Goal: Transaction & Acquisition: Subscribe to service/newsletter

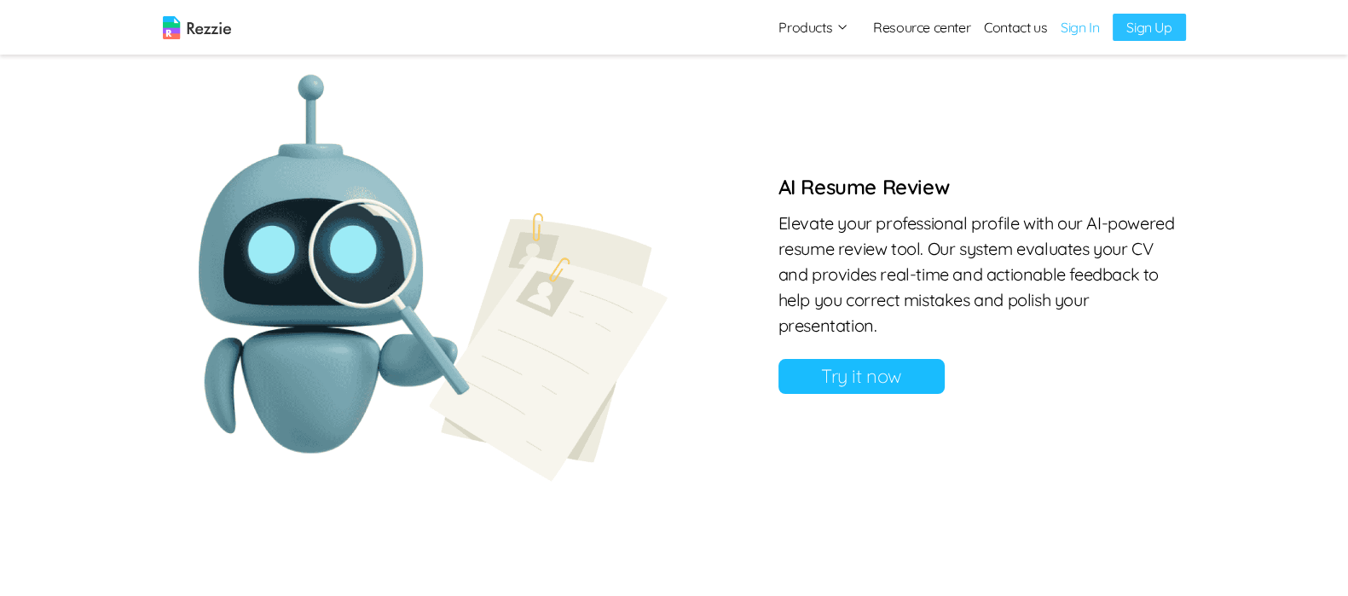
scroll to position [1402, 0]
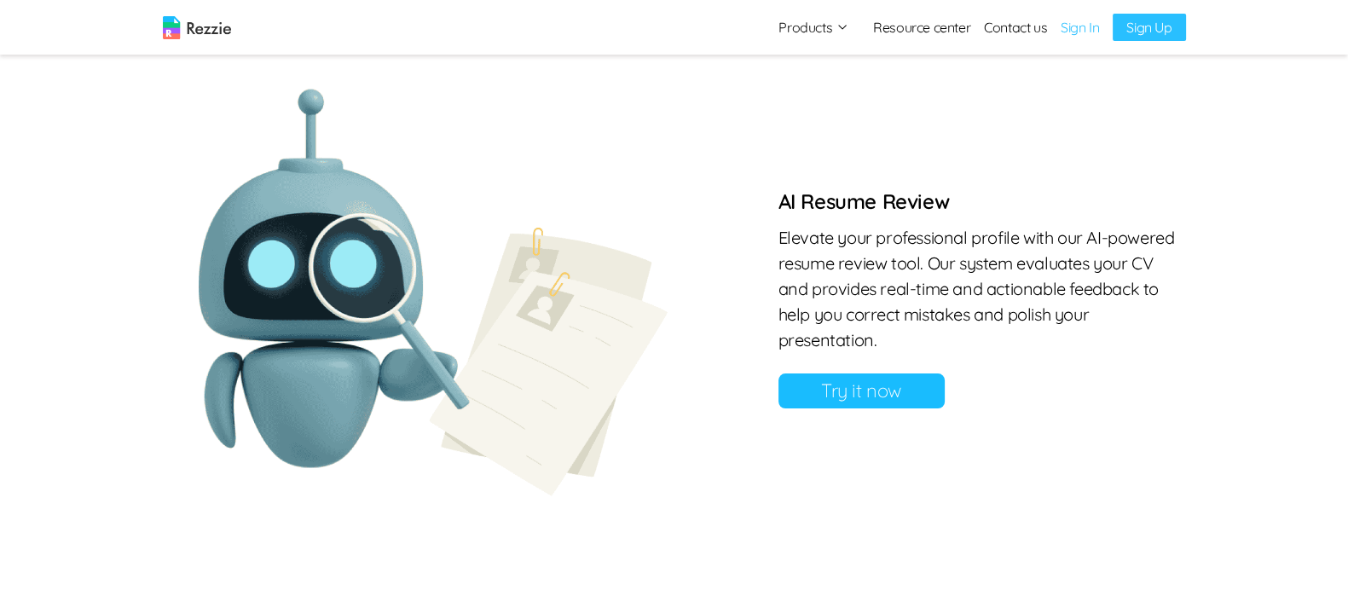
click at [1153, 27] on link "Sign Up" at bounding box center [1149, 27] width 72 height 27
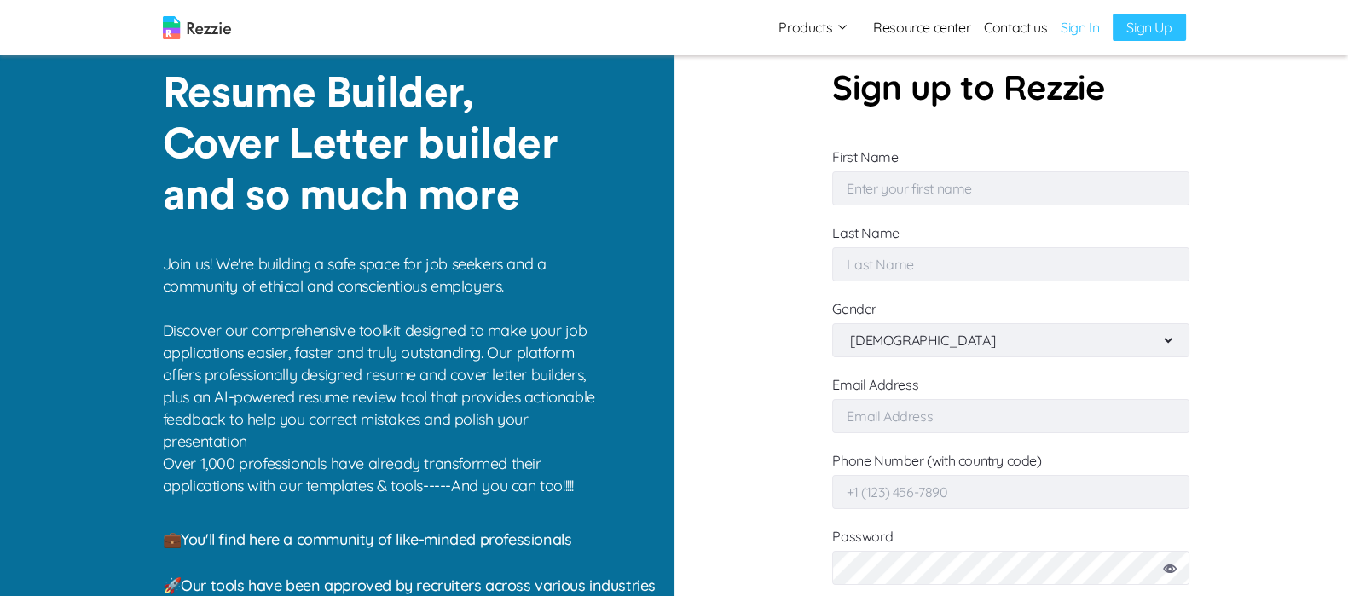
type input "[EMAIL_ADDRESS][DOMAIN_NAME]"
click at [725, 155] on section "Sign up to Rezzie First Name Last Name Gender [DEMOGRAPHIC_DATA] [DEMOGRAPHIC_D…" at bounding box center [1012, 355] width 675 height 710
click at [1086, 25] on link "Sign In" at bounding box center [1080, 27] width 38 height 20
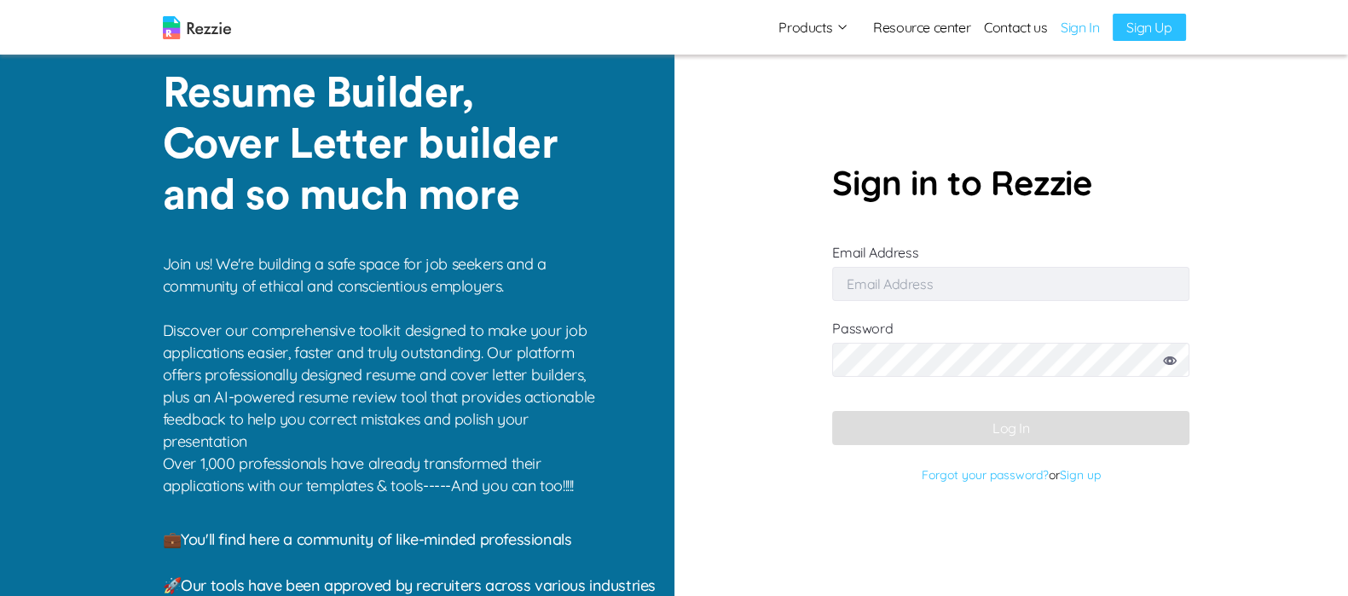
type input "[EMAIL_ADDRESS][DOMAIN_NAME]"
